Goal: Information Seeking & Learning: Learn about a topic

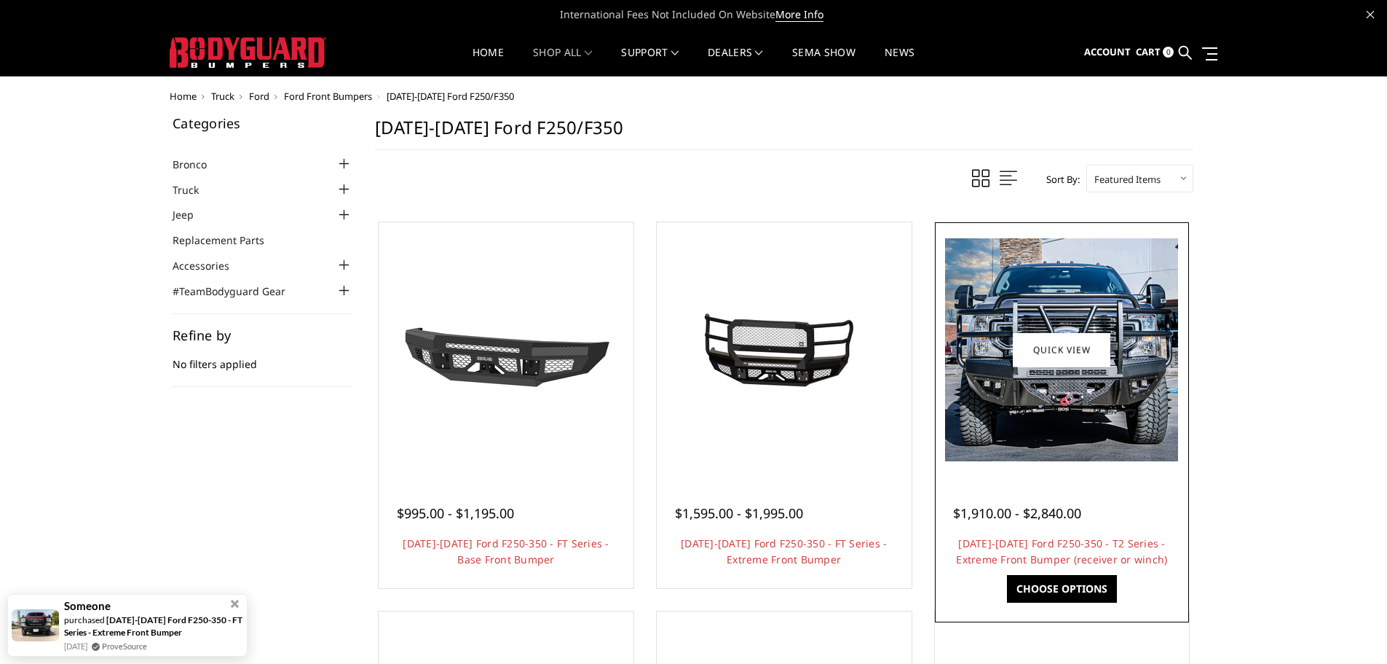
click at [1038, 502] on div at bounding box center [1062, 495] width 218 height 15
click at [1079, 344] on link "Quick view" at bounding box center [1062, 349] width 98 height 34
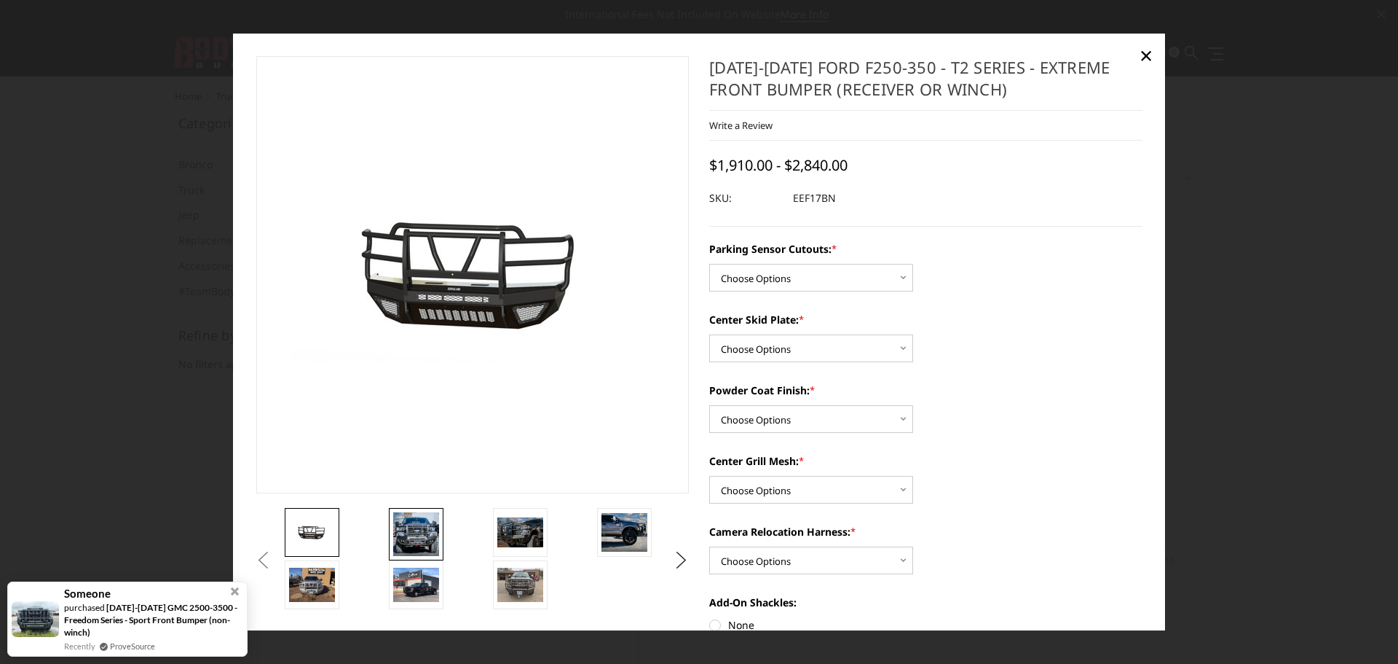
click at [415, 532] on img at bounding box center [416, 534] width 46 height 44
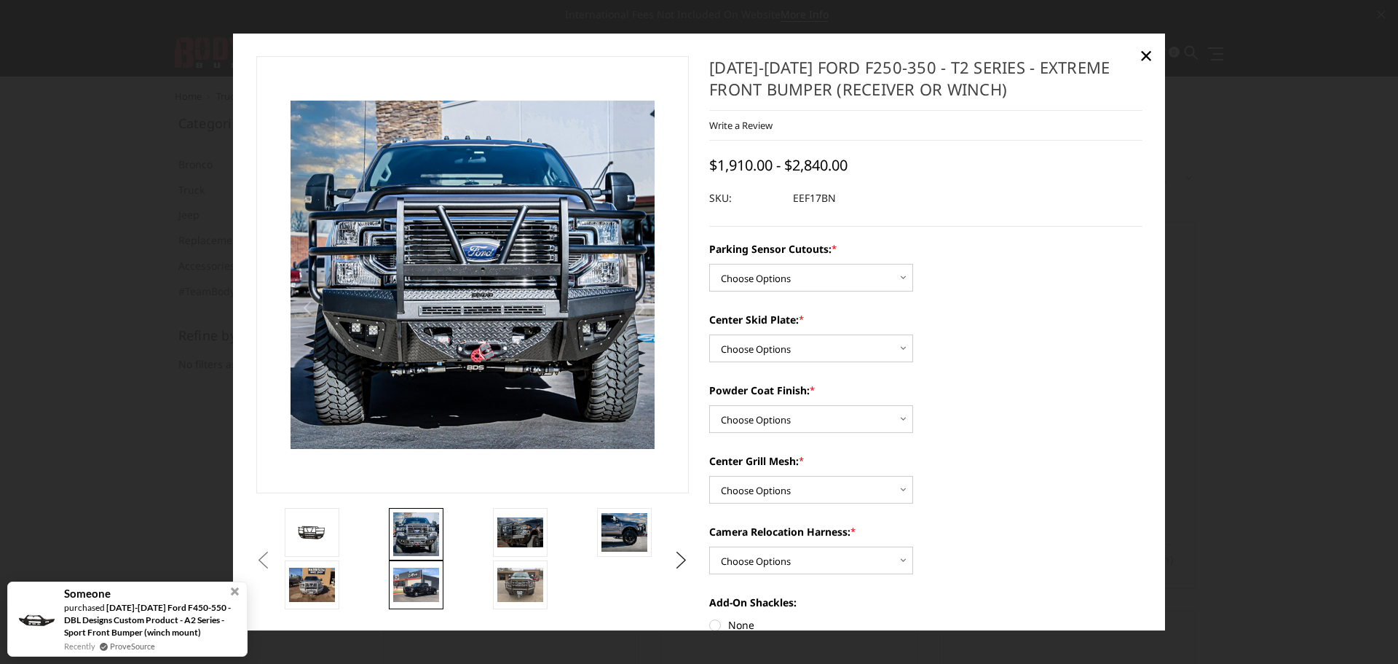
click at [421, 584] on img at bounding box center [416, 584] width 46 height 34
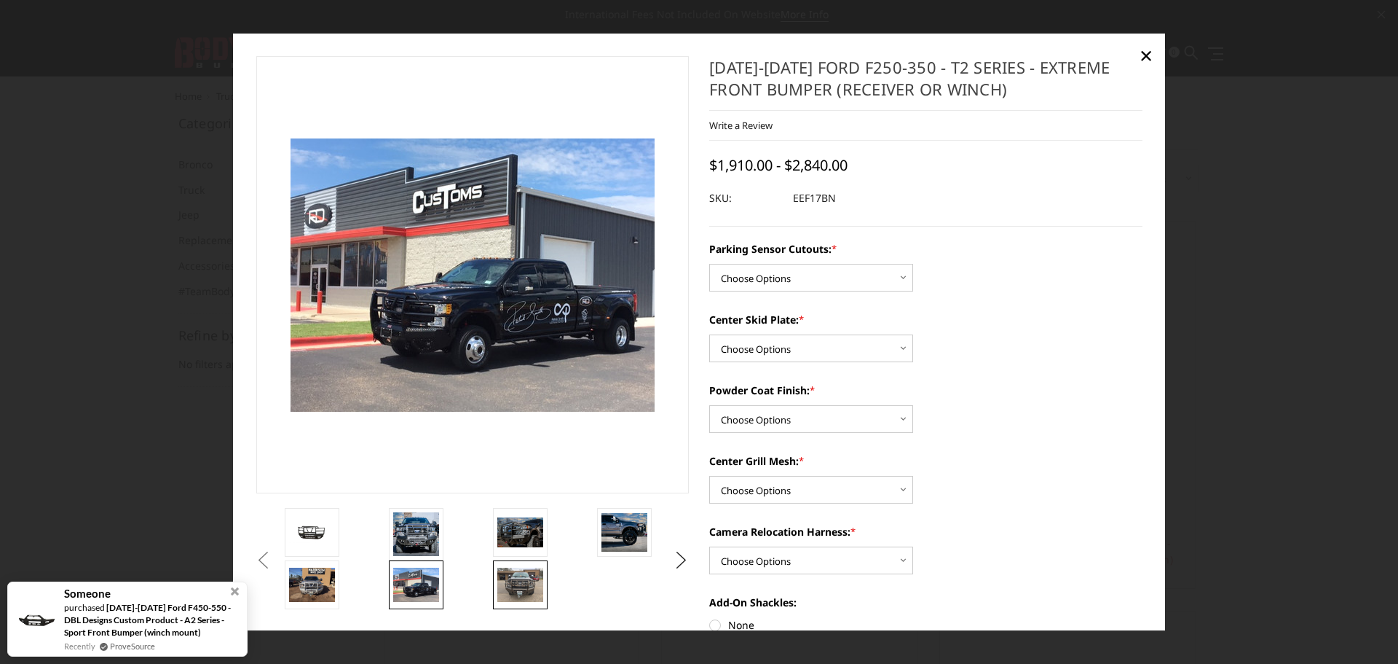
click at [528, 592] on img at bounding box center [520, 584] width 46 height 34
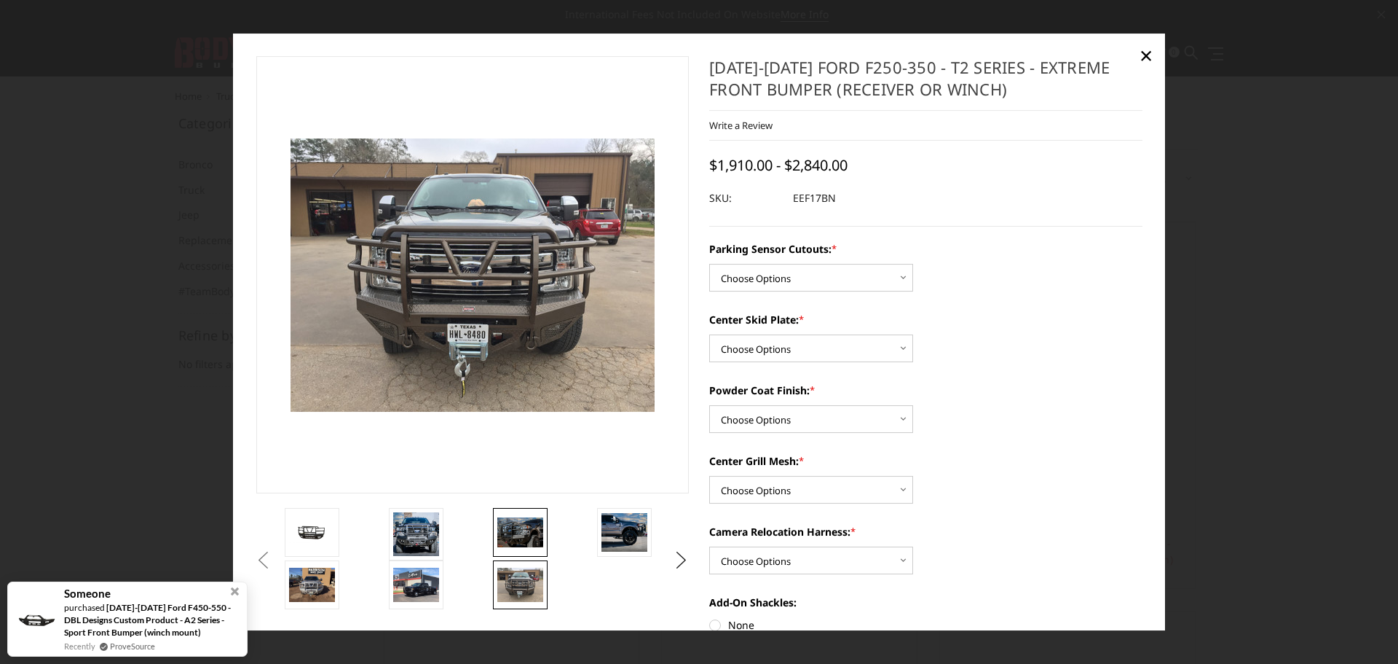
click at [521, 524] on img at bounding box center [520, 532] width 46 height 30
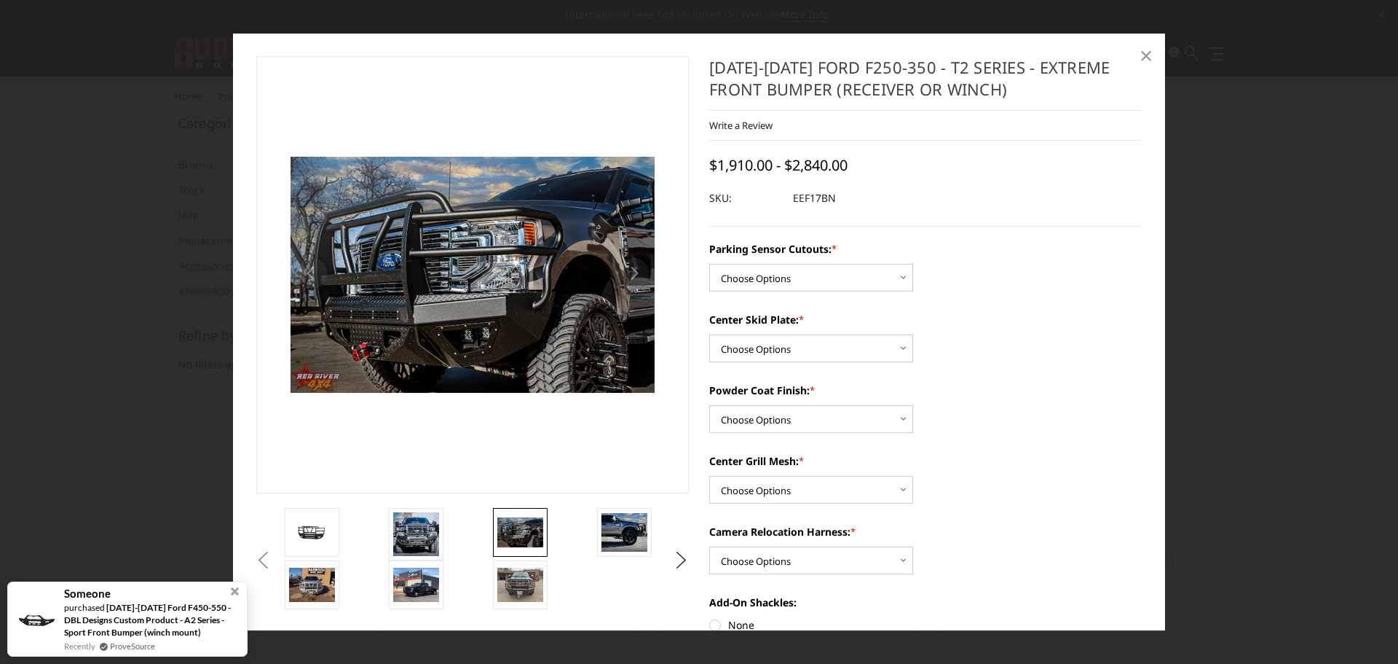
click at [1146, 54] on span "×" at bounding box center [1146, 54] width 13 height 31
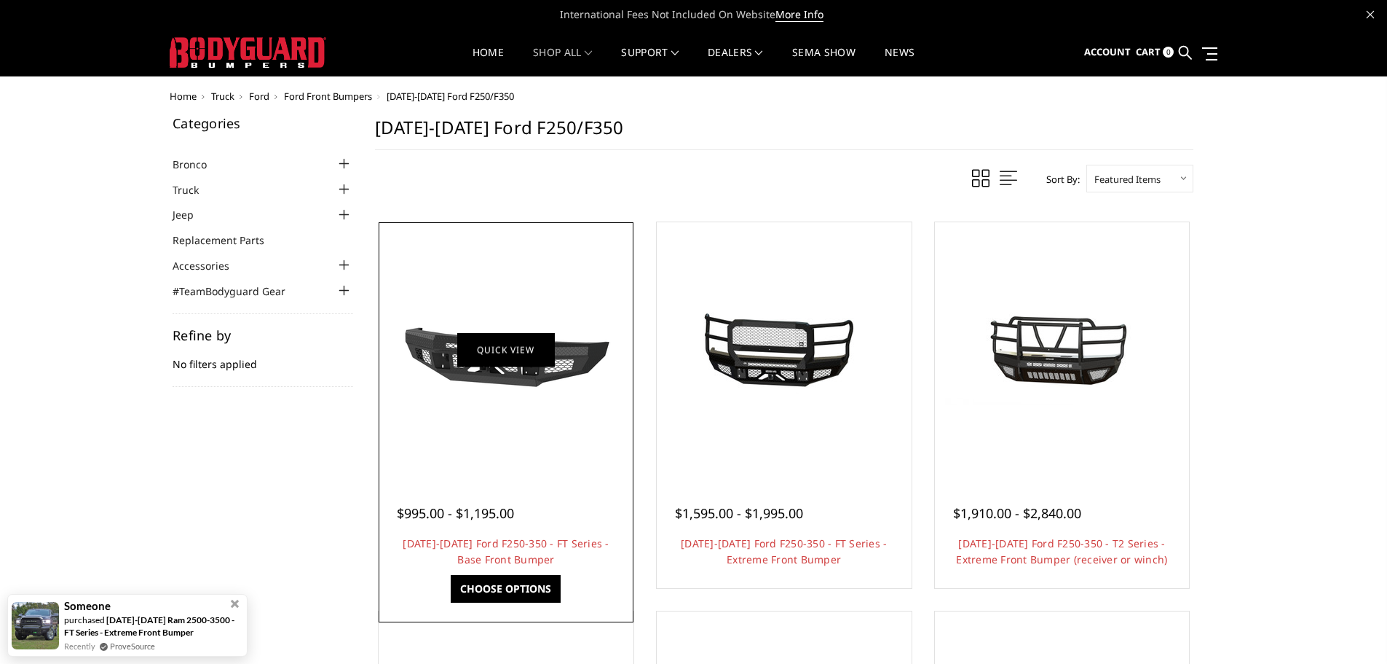
click at [503, 351] on link "Quick view" at bounding box center [506, 349] width 98 height 34
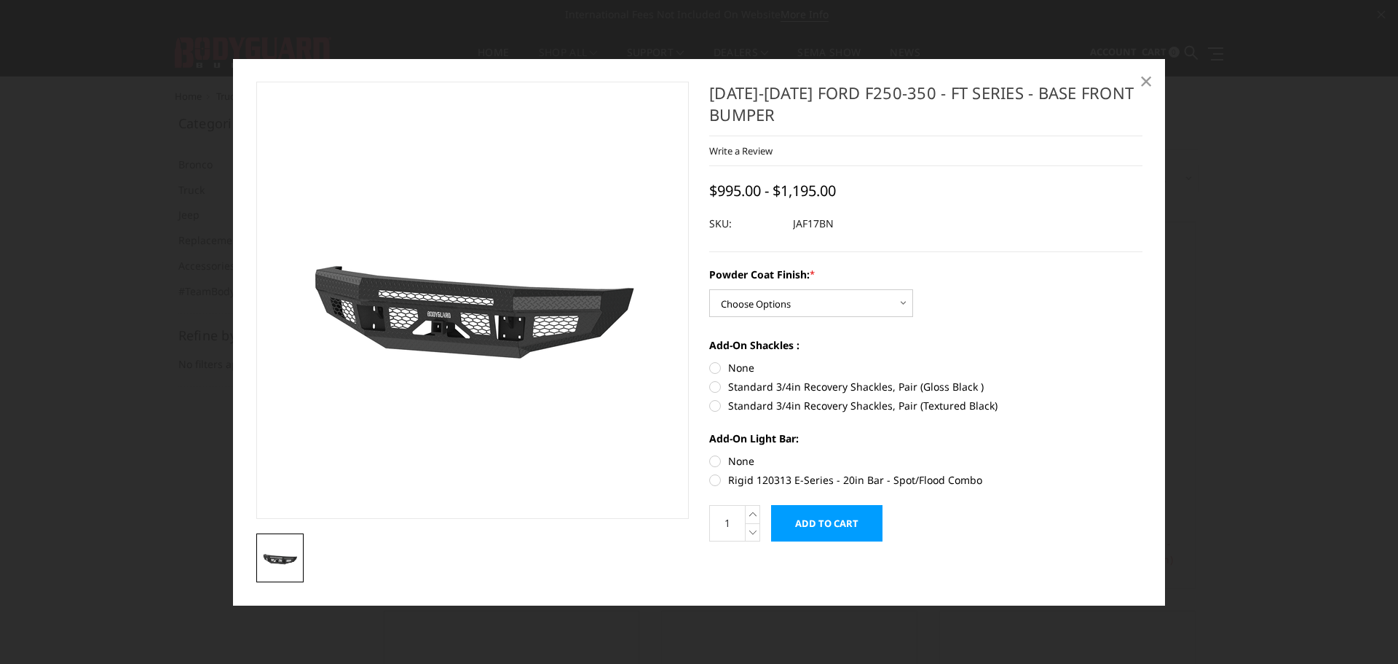
click at [1151, 74] on span "×" at bounding box center [1146, 80] width 13 height 31
